Goal: Transaction & Acquisition: Purchase product/service

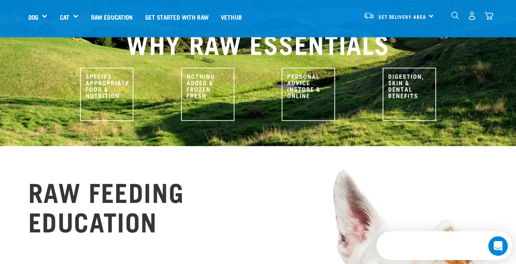
scroll to position [205, 0]
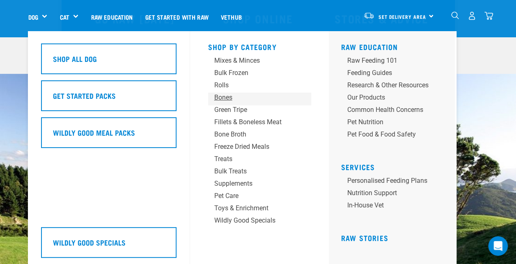
click at [226, 96] on div "Bones" at bounding box center [252, 98] width 77 height 10
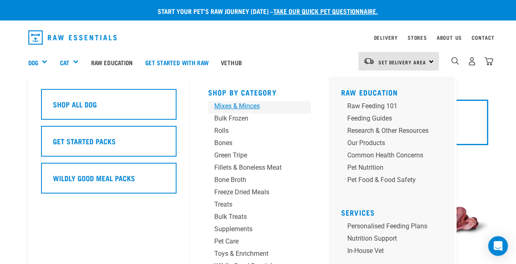
click at [239, 108] on div "Mixes & Minces" at bounding box center [252, 106] width 77 height 10
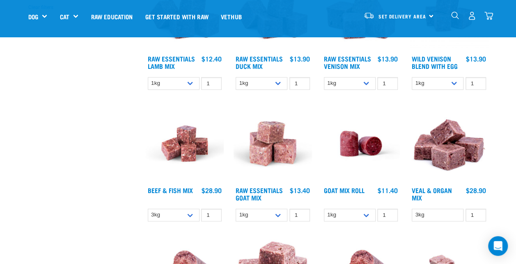
scroll to position [246, 0]
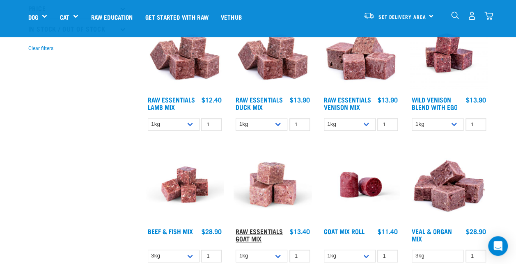
click at [264, 229] on link "Raw Essentials Goat Mix" at bounding box center [258, 234] width 47 height 11
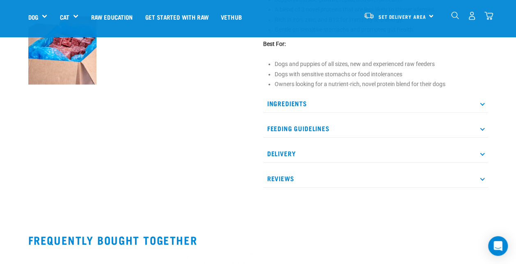
scroll to position [369, 0]
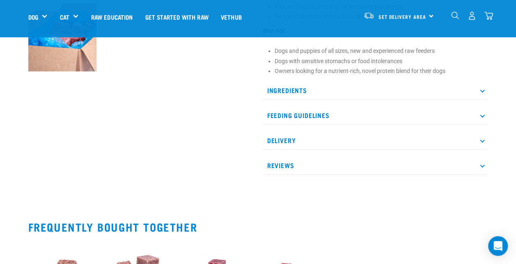
click at [363, 89] on p "Ingredients" at bounding box center [375, 90] width 225 height 18
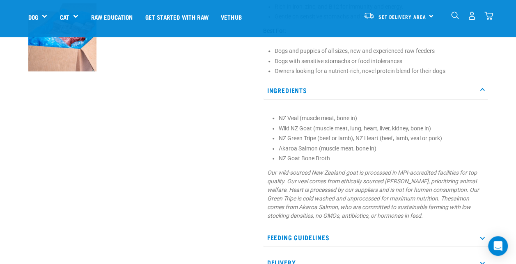
click at [353, 89] on p "Ingredients" at bounding box center [375, 90] width 225 height 18
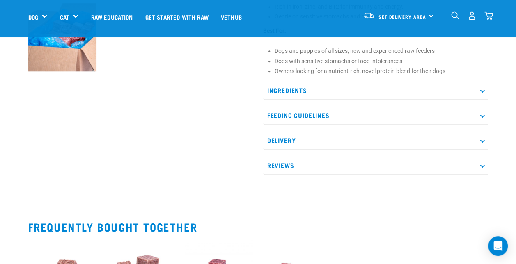
click at [351, 85] on p "Ingredients" at bounding box center [375, 90] width 225 height 18
